Goal: Find specific page/section: Find specific page/section

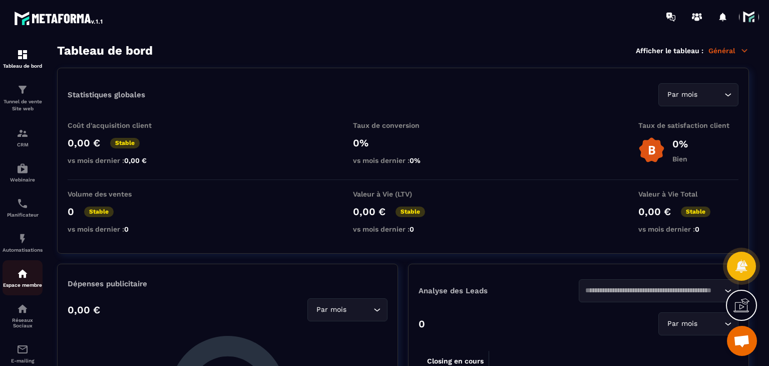
click at [28, 283] on div "Espace membre" at bounding box center [23, 277] width 40 height 20
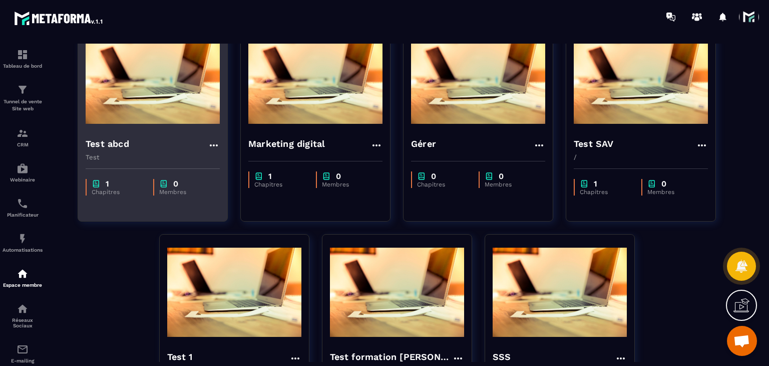
scroll to position [100, 0]
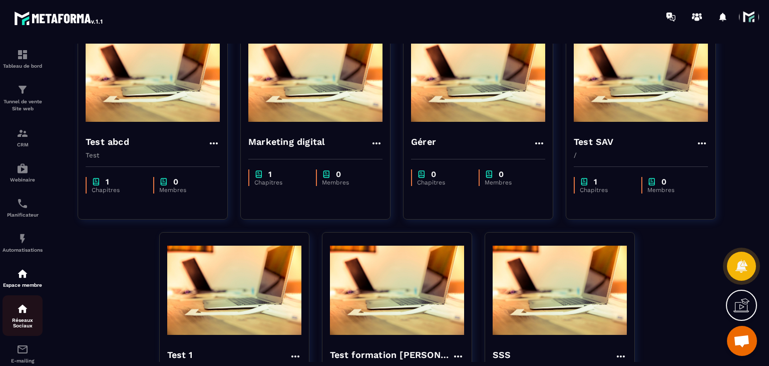
click at [19, 328] on p "Réseaux Sociaux" at bounding box center [23, 322] width 40 height 11
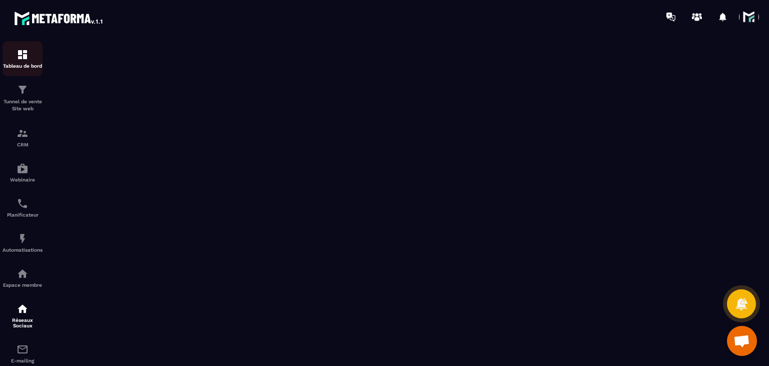
click at [12, 67] on p "Tableau de bord" at bounding box center [23, 66] width 40 height 6
